Goal: Transaction & Acquisition: Download file/media

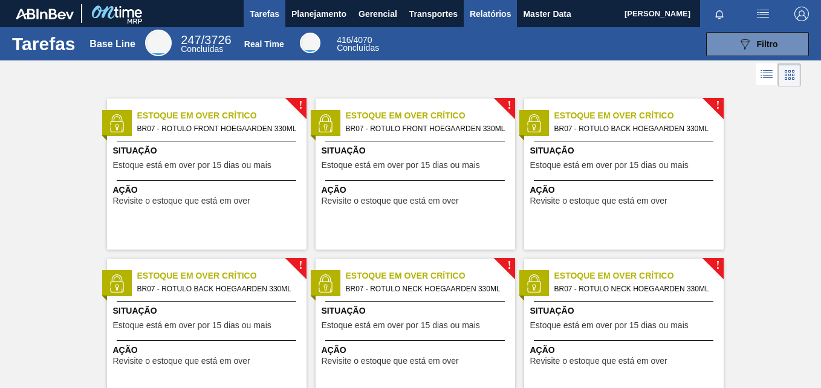
click at [487, 19] on span "Relatórios" at bounding box center [490, 14] width 41 height 15
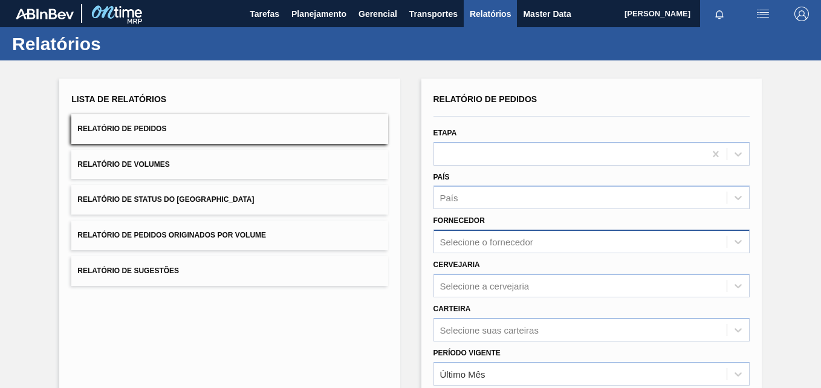
click at [480, 244] on div "Selecione o fornecedor" at bounding box center [592, 242] width 316 height 24
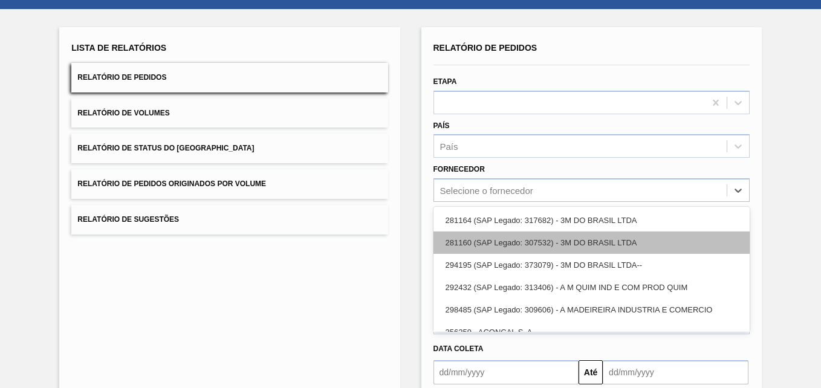
scroll to position [56, 0]
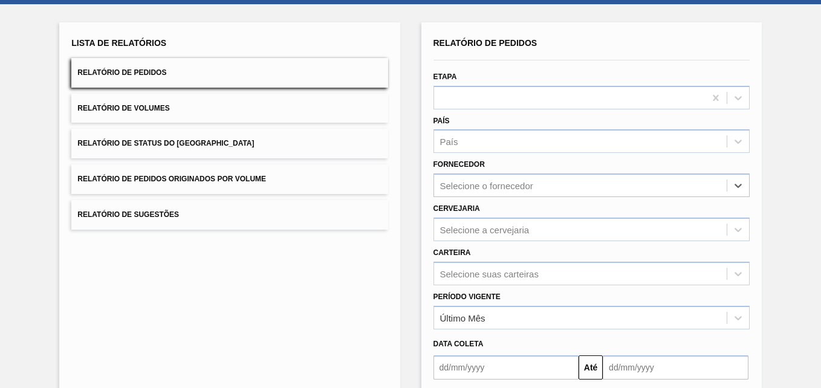
paste input "261593"
type input "261593"
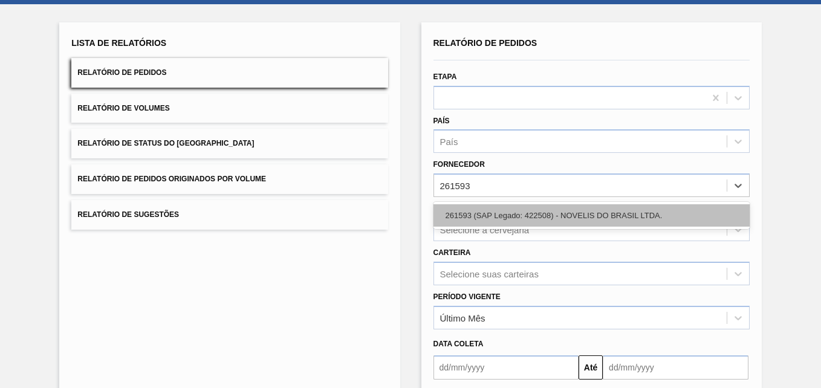
click at [512, 207] on div "261593 (SAP Legado: 422508) - NOVELIS DO BRASIL LTDA." at bounding box center [592, 215] width 316 height 22
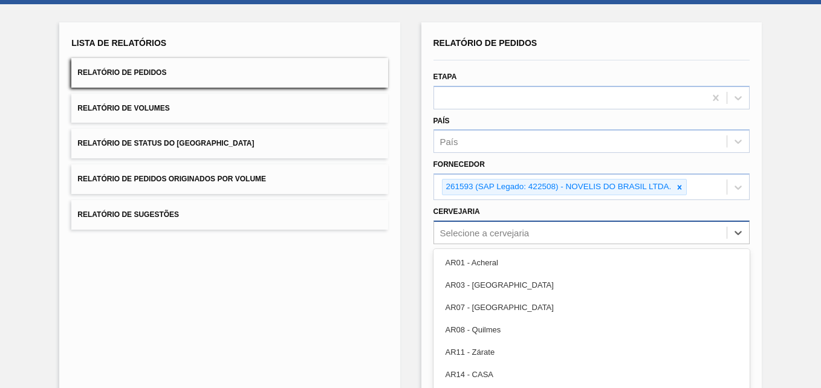
click at [491, 231] on div "option AR03 - Corrientes focused, 2 of 92. 92 results available. Use Up and Dow…" at bounding box center [592, 233] width 316 height 24
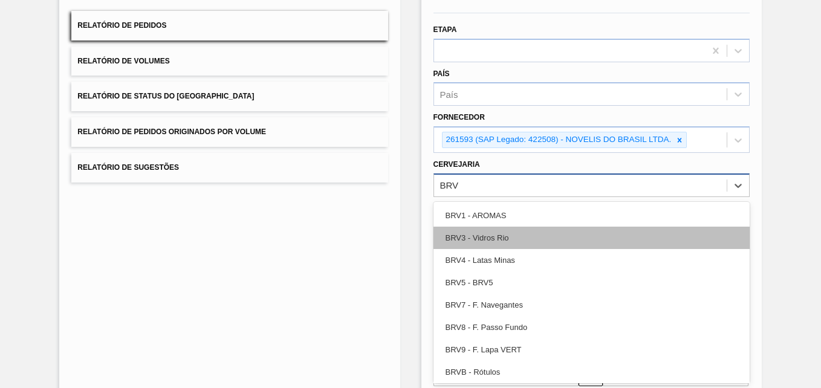
type input "BRV4"
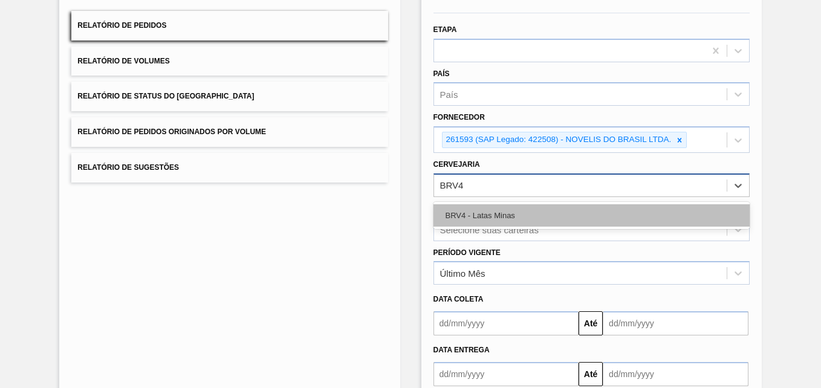
click at [500, 213] on div "BRV4 - Latas Minas" at bounding box center [592, 215] width 316 height 22
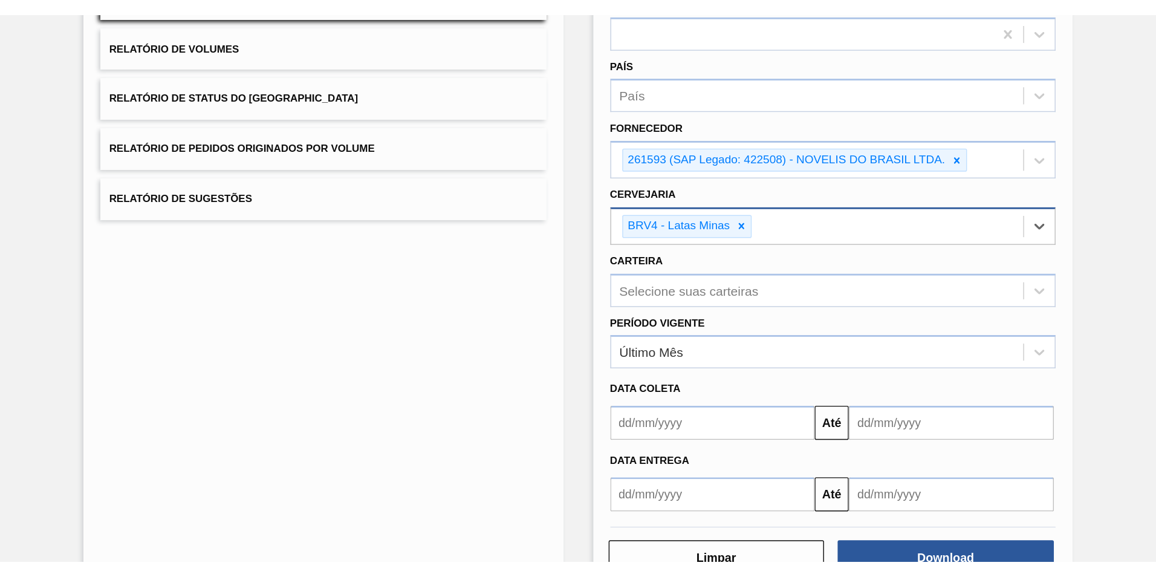
scroll to position [178, 0]
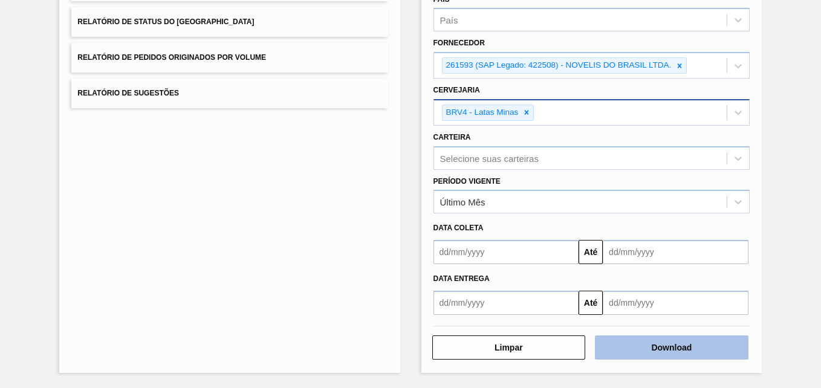
click at [694, 345] on button "Download" at bounding box center [672, 348] width 154 height 24
click at [680, 347] on button "Download" at bounding box center [672, 348] width 154 height 24
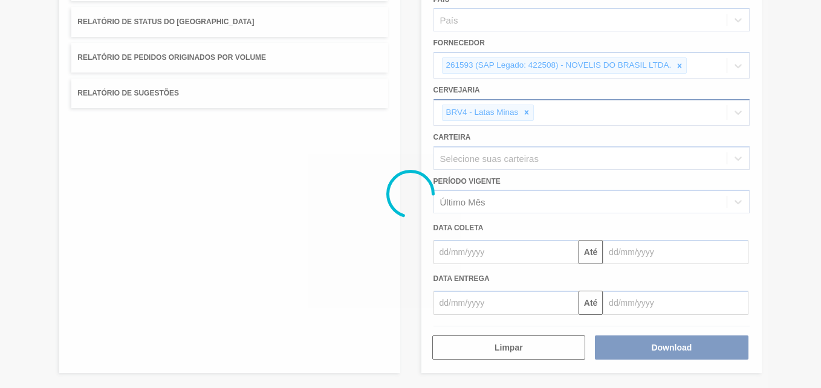
click at [680, 346] on div at bounding box center [410, 194] width 821 height 388
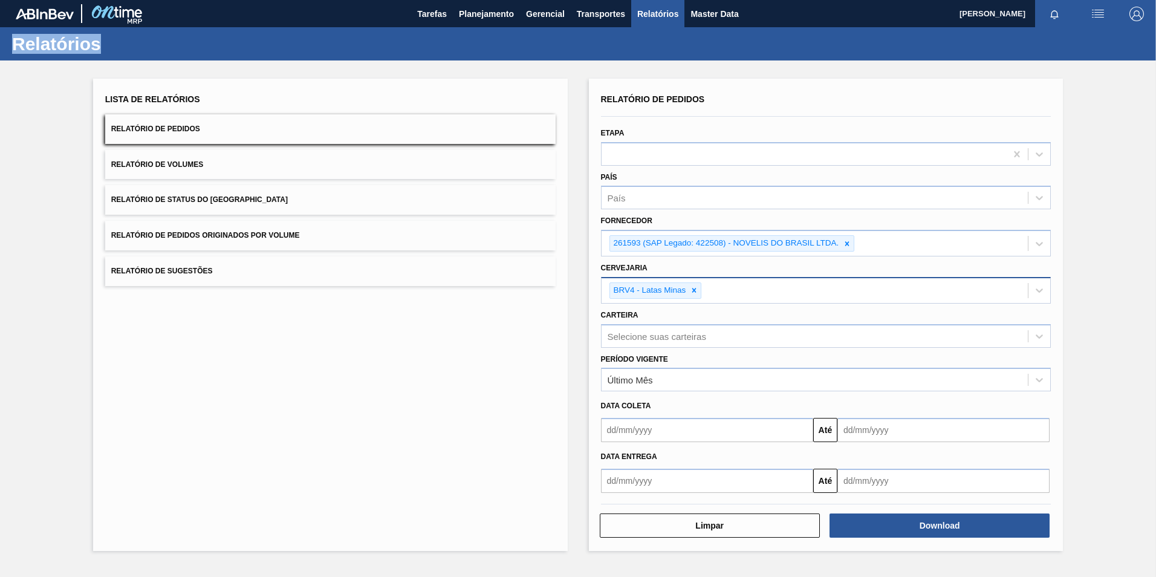
scroll to position [0, 0]
click at [821, 238] on div at bounding box center [847, 243] width 13 height 15
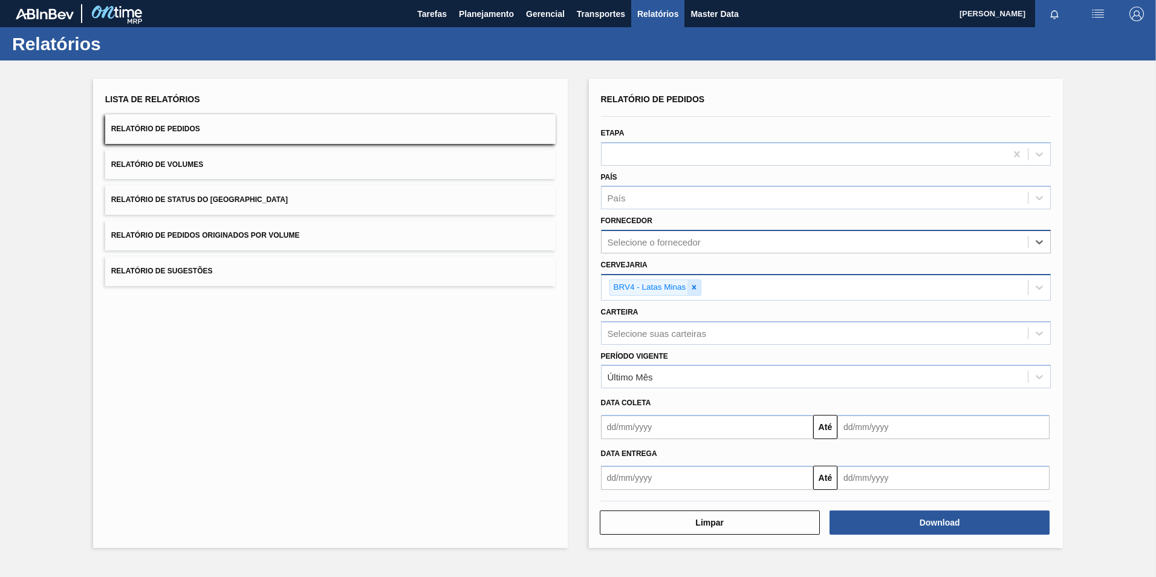
click at [694, 289] on icon at bounding box center [694, 287] width 8 height 8
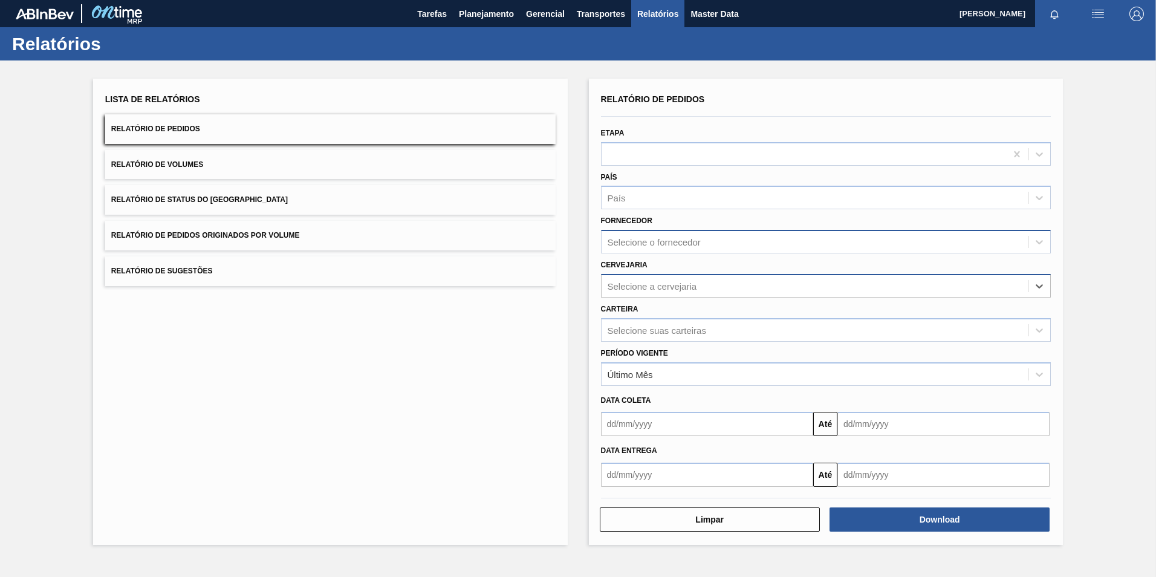
click at [668, 236] on div "Selecione o fornecedor" at bounding box center [815, 242] width 427 height 18
drag, startPoint x: 651, startPoint y: 249, endPoint x: 658, endPoint y: 247, distance: 7.5
click at [651, 248] on div "Selecione o fornecedor" at bounding box center [815, 242] width 427 height 18
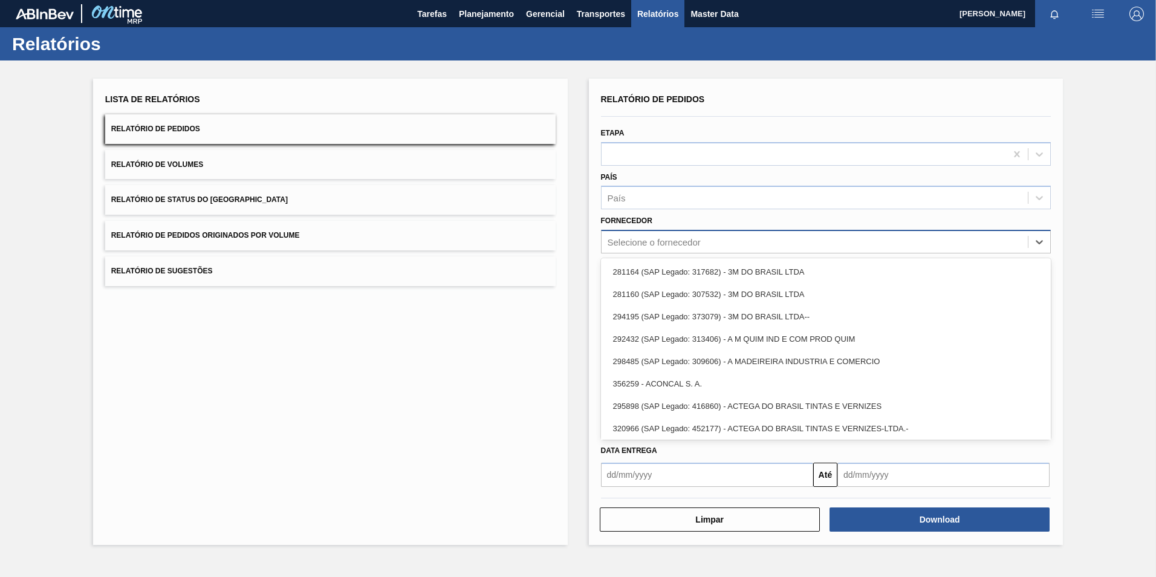
paste input "261593"
type input "261593"
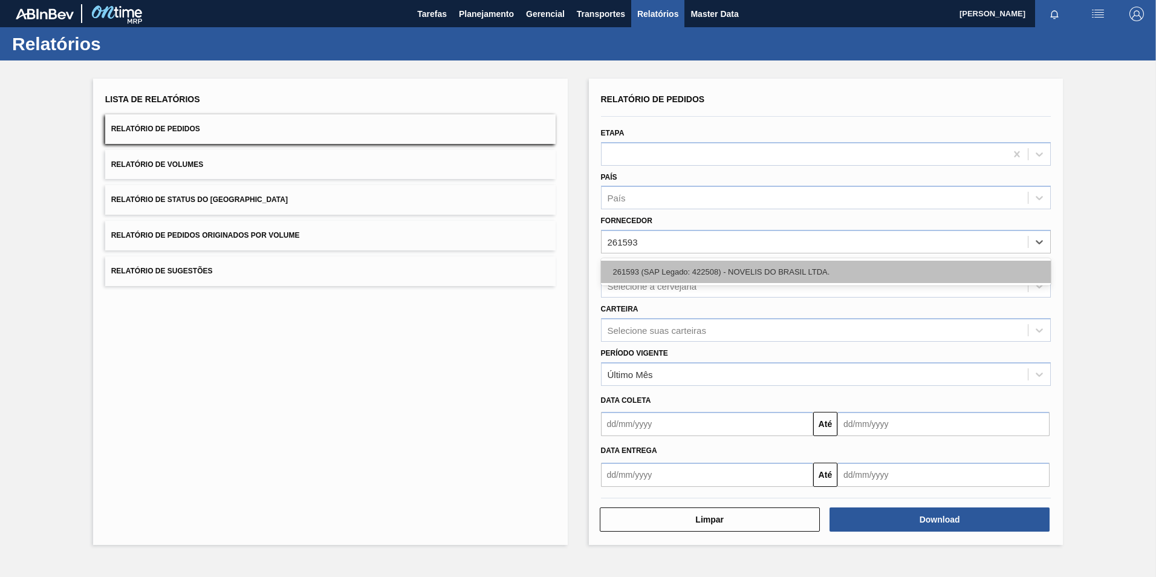
click at [688, 270] on div "261593 (SAP Legado: 422508) - NOVELIS DO BRASIL LTDA." at bounding box center [826, 272] width 451 height 22
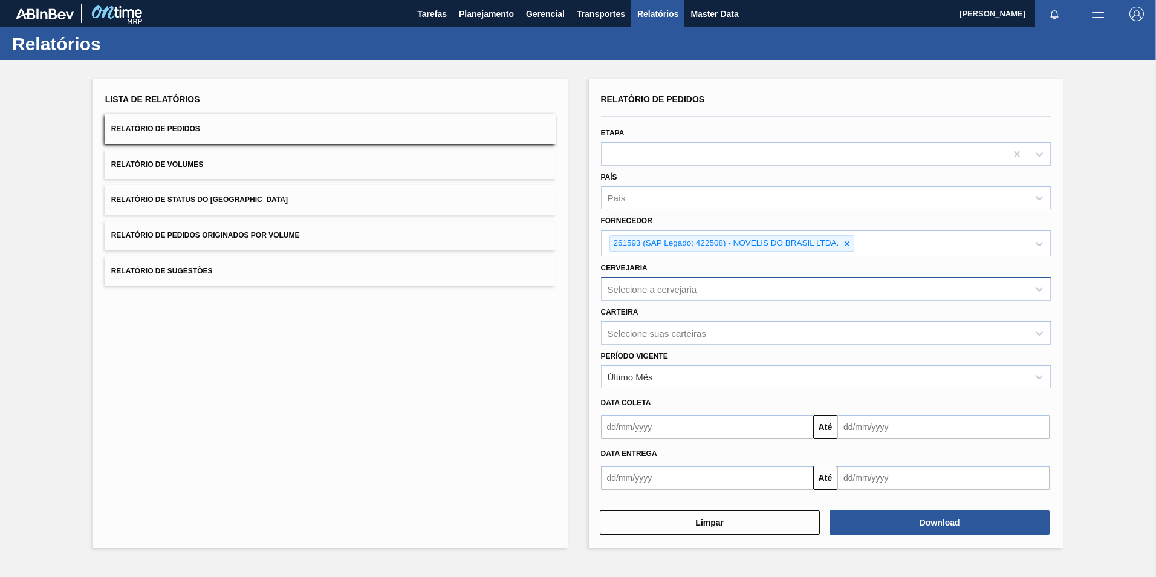
click at [657, 288] on div "Selecione a cervejaria" at bounding box center [653, 289] width 90 height 10
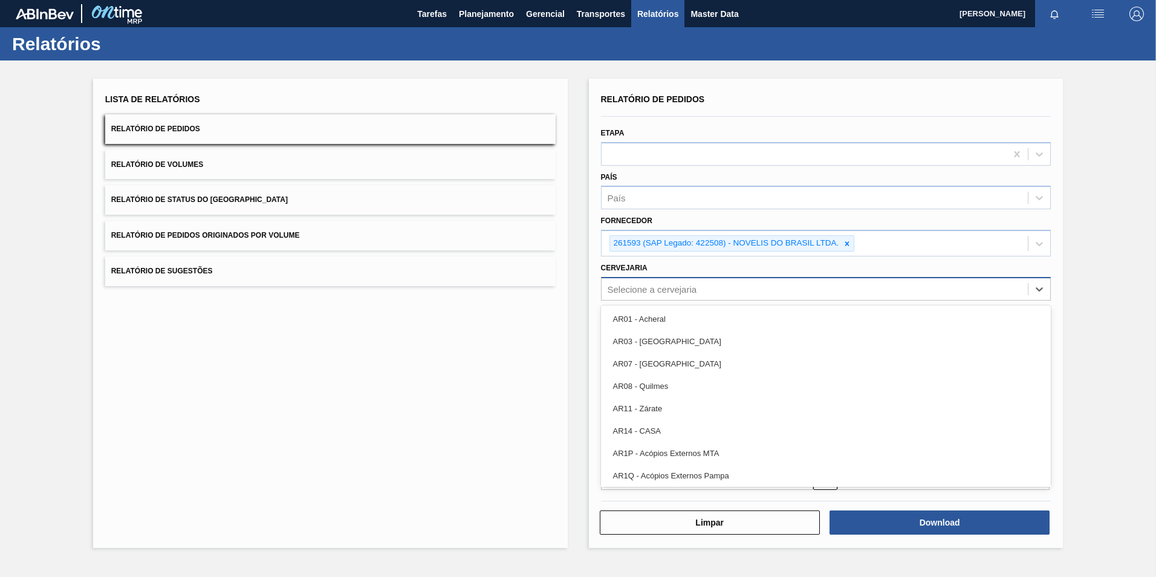
paste input "BRV4"
type input "BRV4"
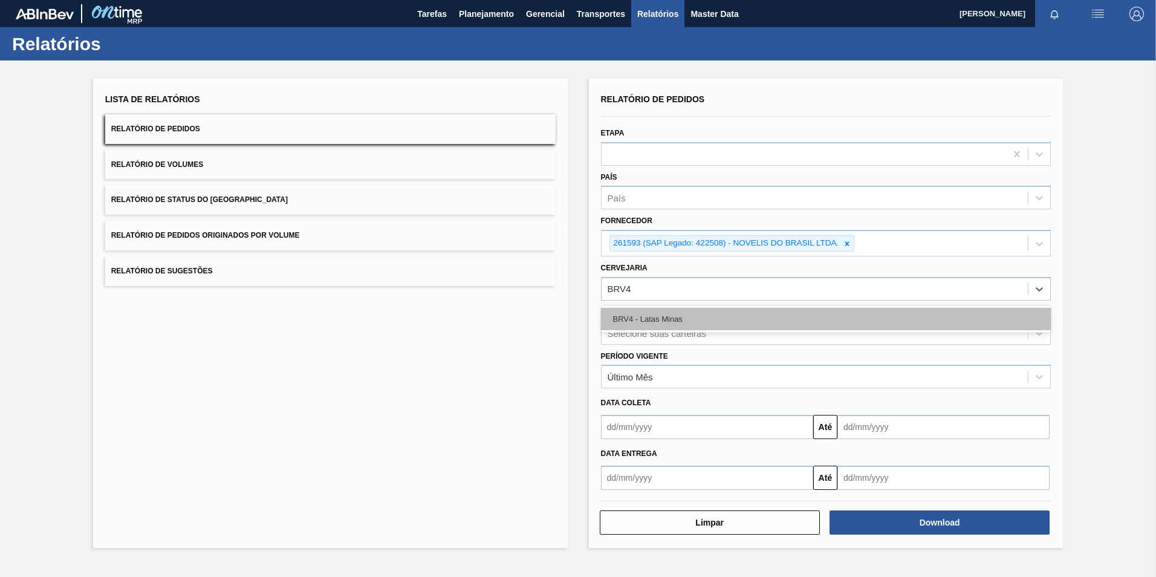
click at [656, 310] on div "BRV4 - Latas Minas" at bounding box center [826, 319] width 451 height 22
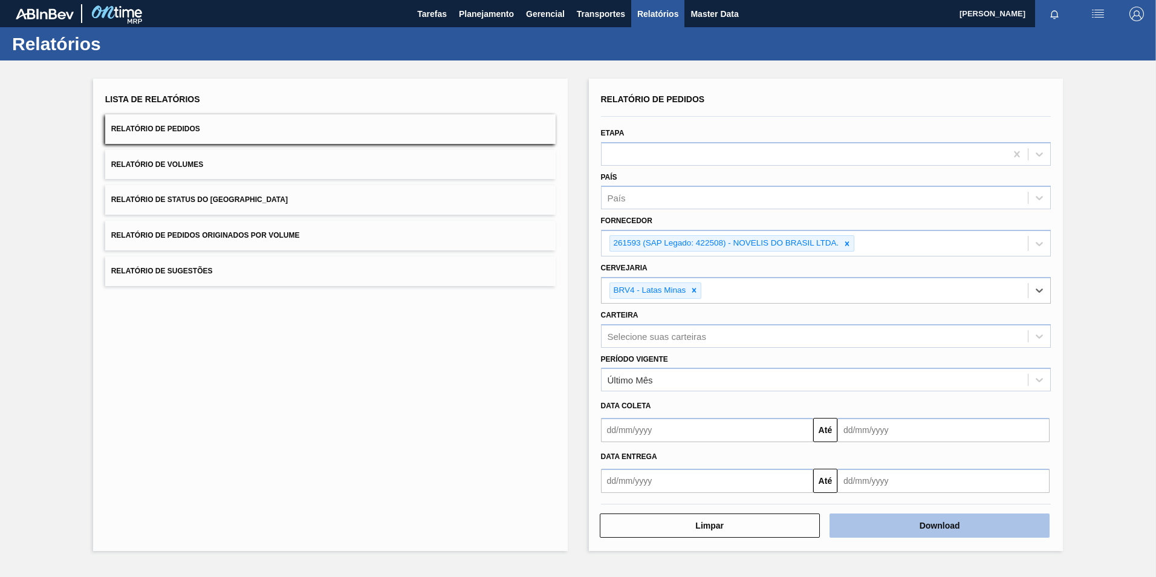
click at [821, 388] on button "Download" at bounding box center [940, 525] width 220 height 24
